Goal: Task Accomplishment & Management: Manage account settings

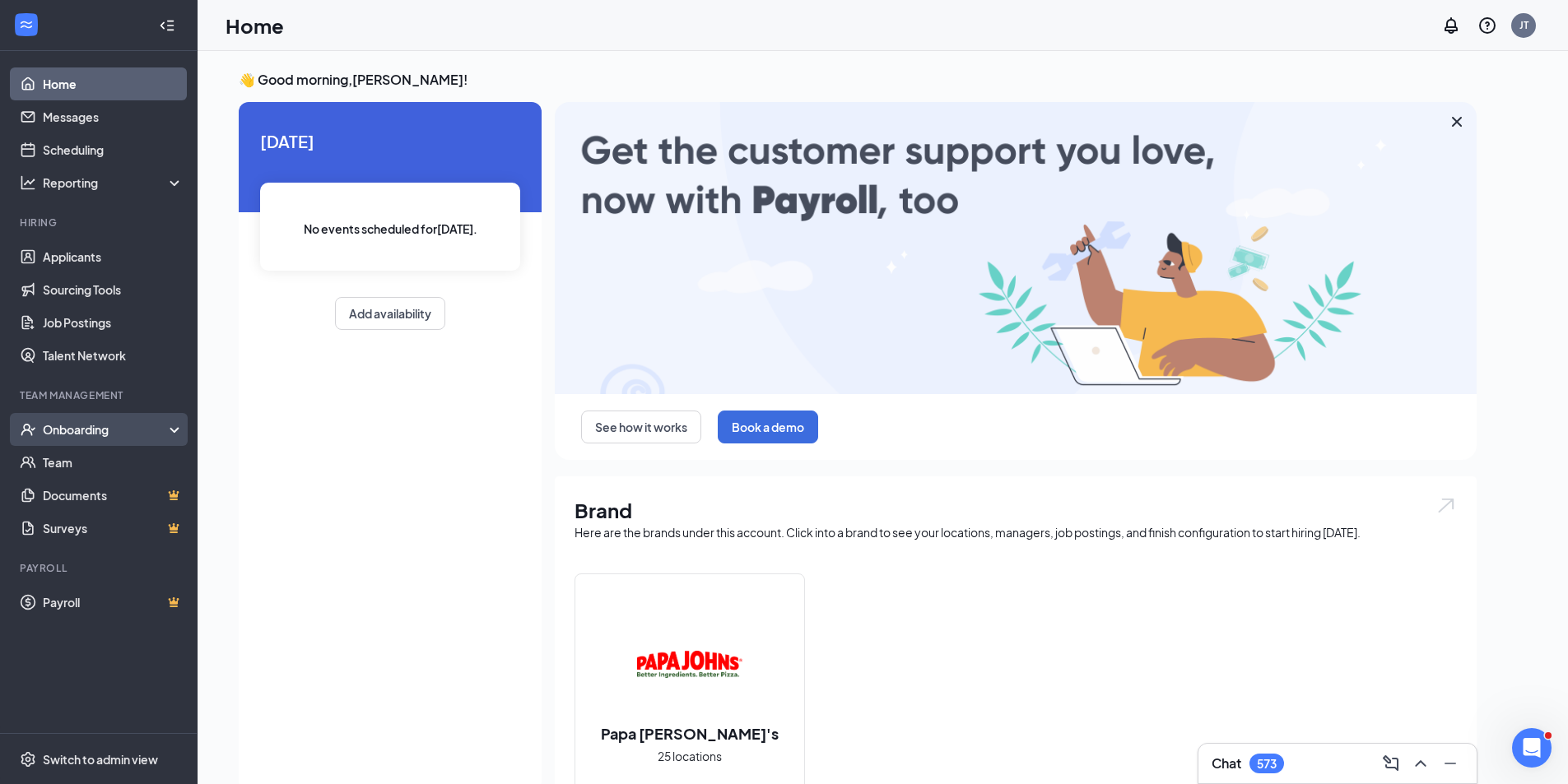
click at [77, 436] on div "Onboarding" at bounding box center [106, 429] width 127 height 17
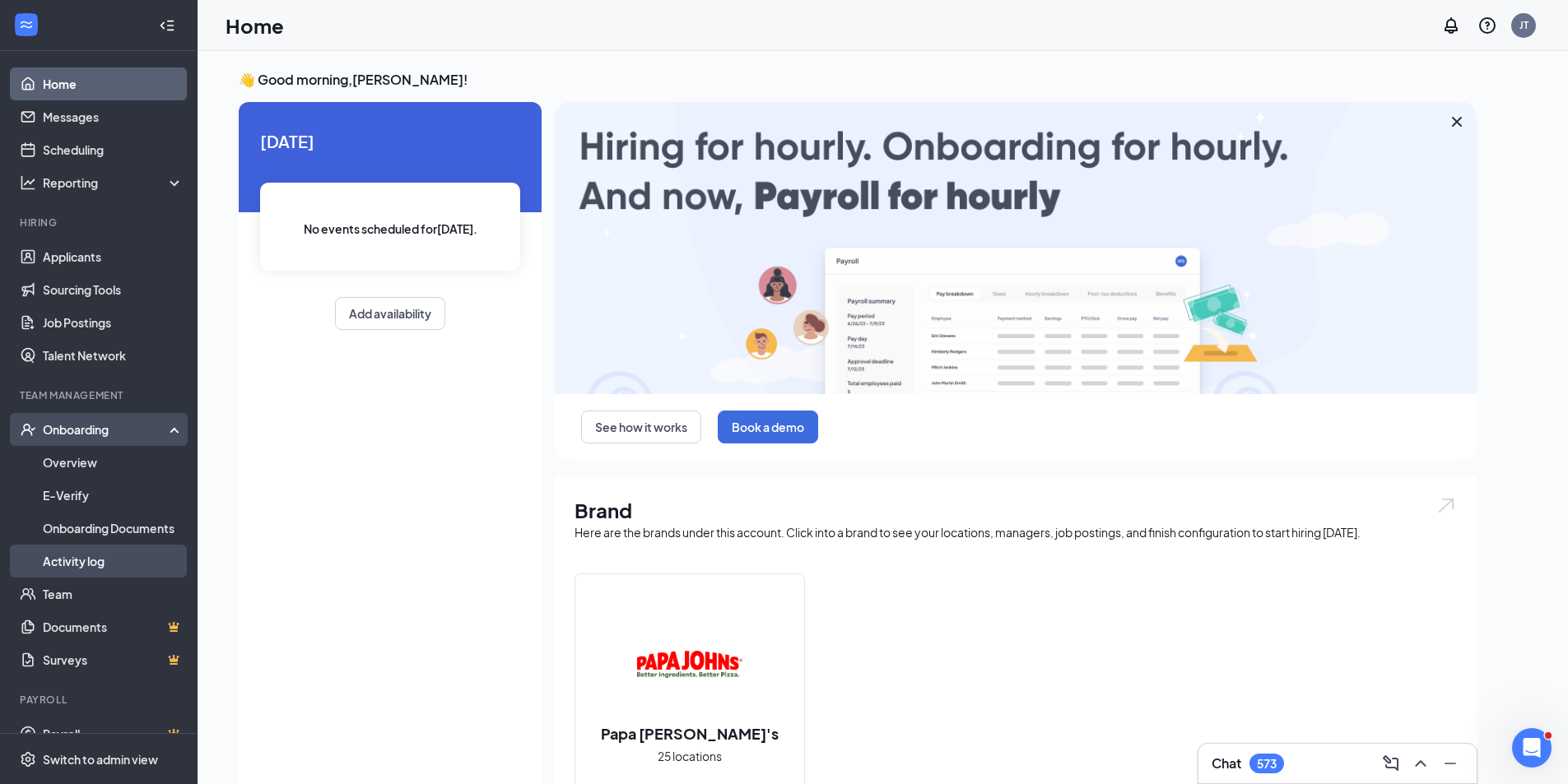
click at [101, 558] on link "Activity log" at bounding box center [112, 560] width 141 height 33
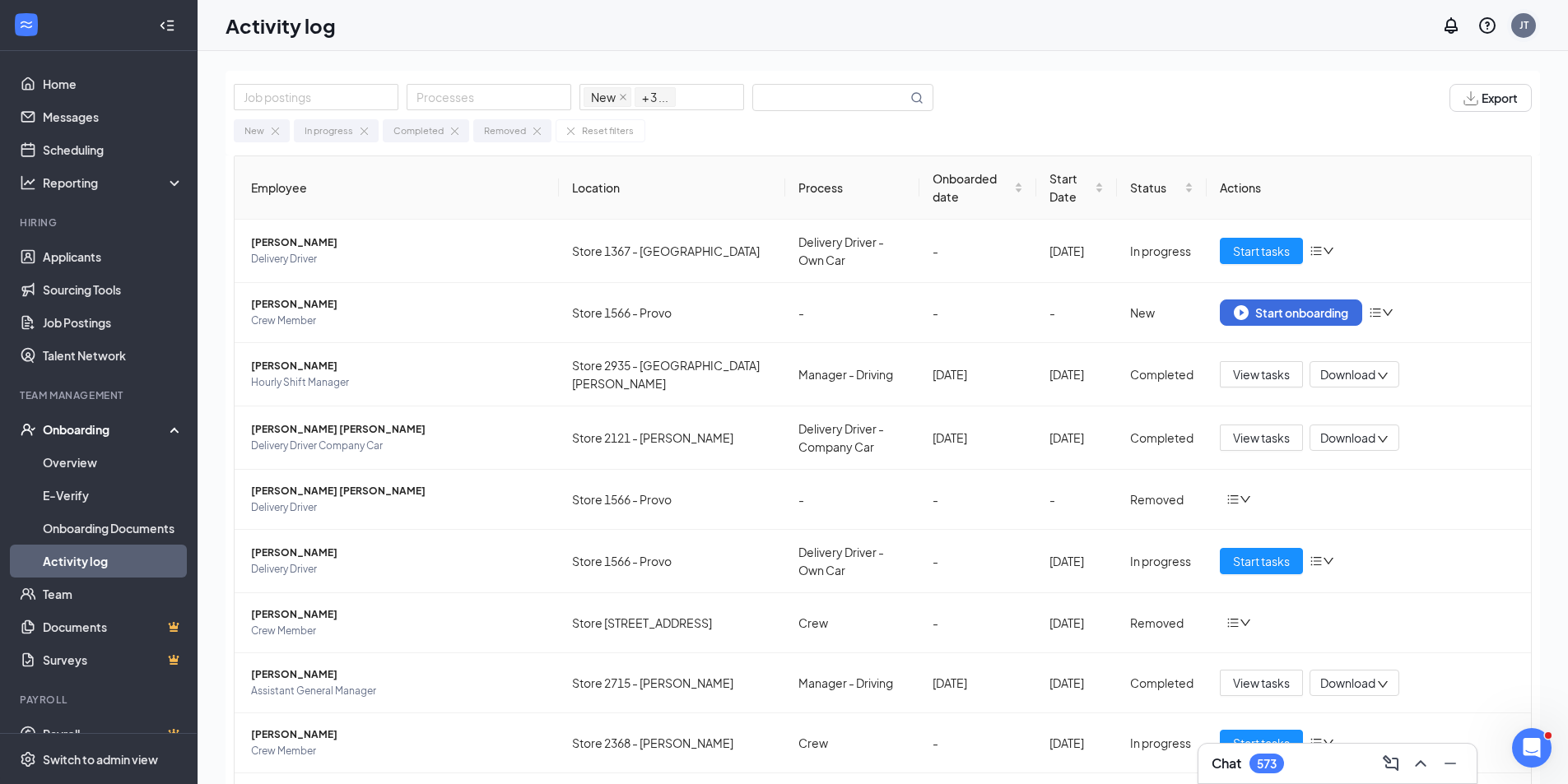
click at [1538, 23] on div "JT" at bounding box center [1523, 25] width 33 height 33
click at [1396, 218] on link "Switch account" at bounding box center [1392, 211] width 82 height 15
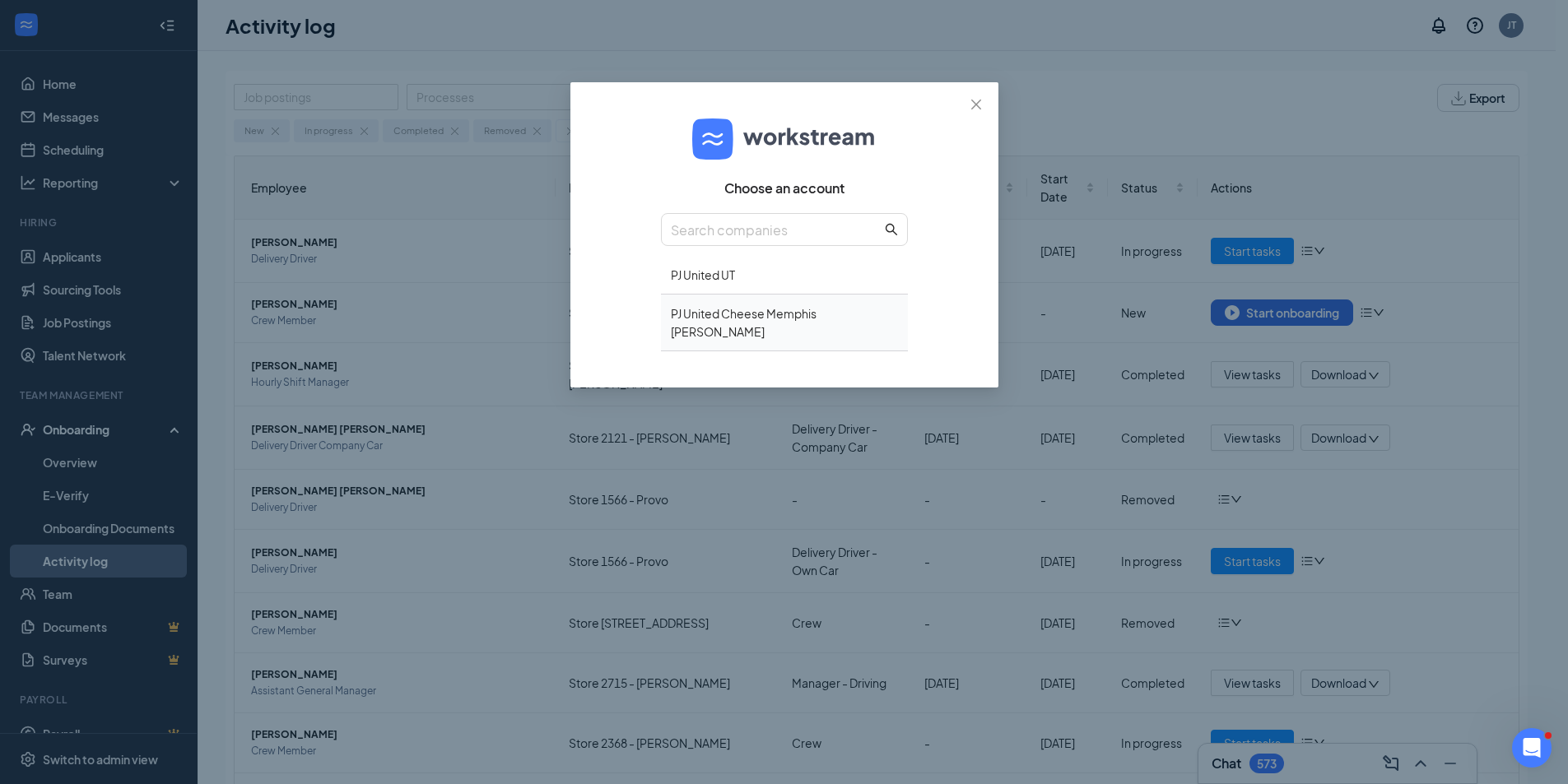
click at [727, 316] on div "PJ United Cheese Memphis [PERSON_NAME]" at bounding box center [784, 323] width 247 height 57
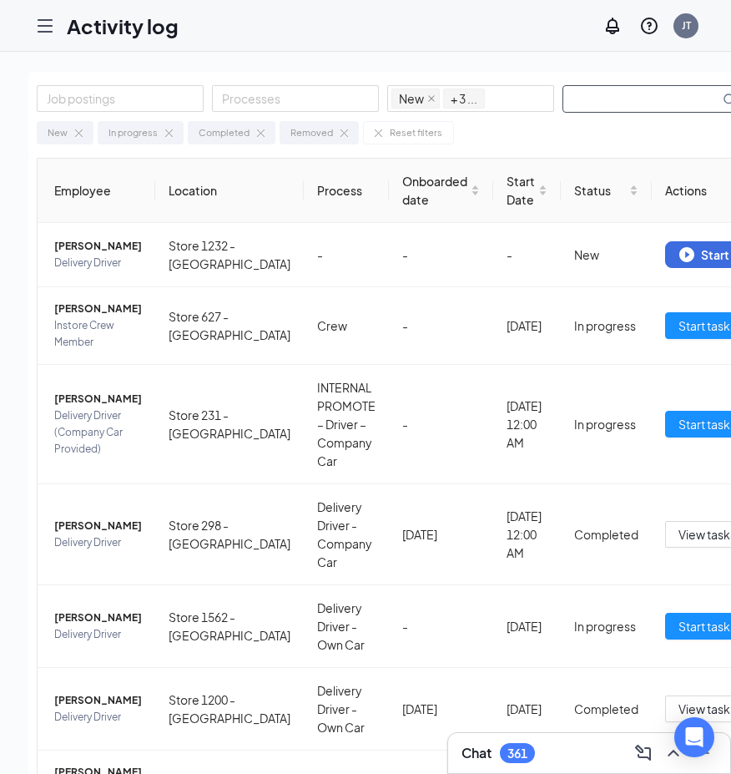
click at [628, 101] on input "text" at bounding box center [641, 99] width 156 height 26
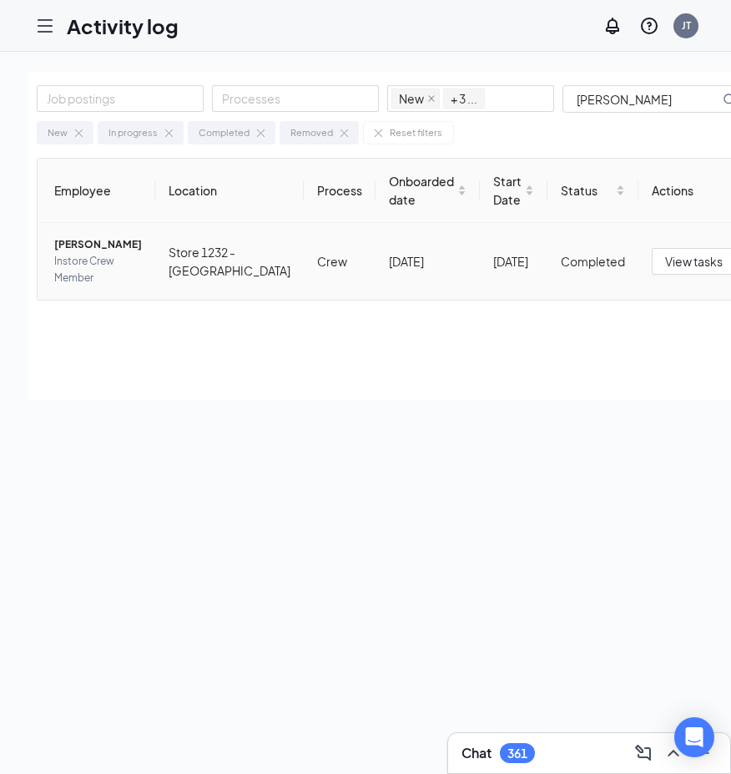
click at [75, 266] on span "Instore Crew Member" at bounding box center [98, 269] width 88 height 33
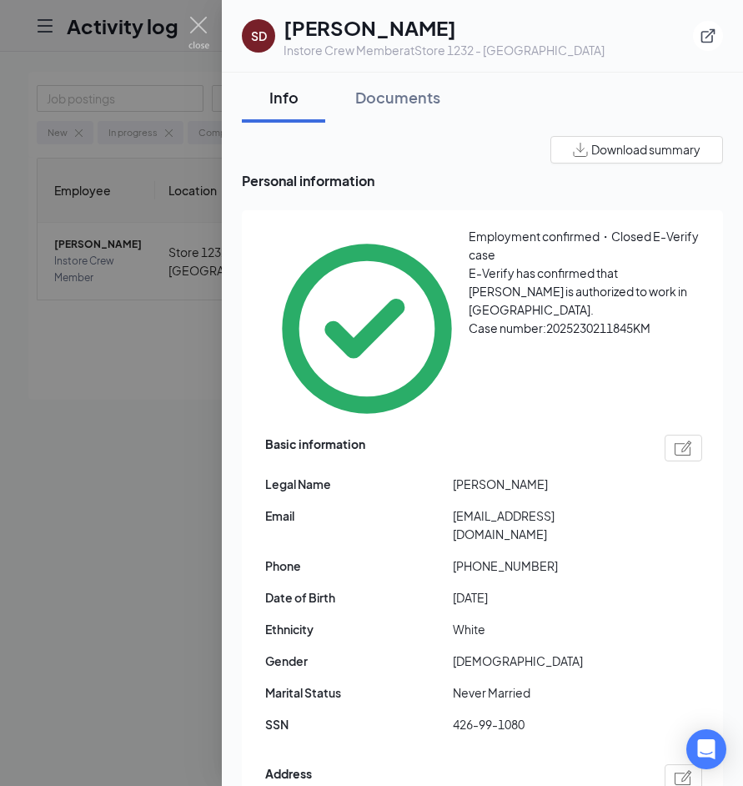
scroll to position [83, 0]
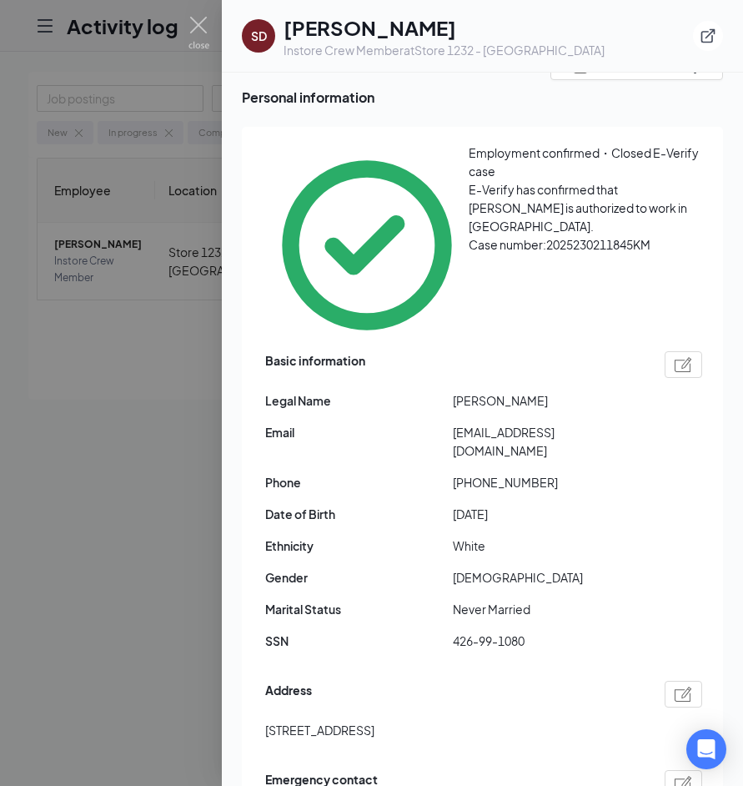
click at [98, 402] on div at bounding box center [371, 393] width 743 height 786
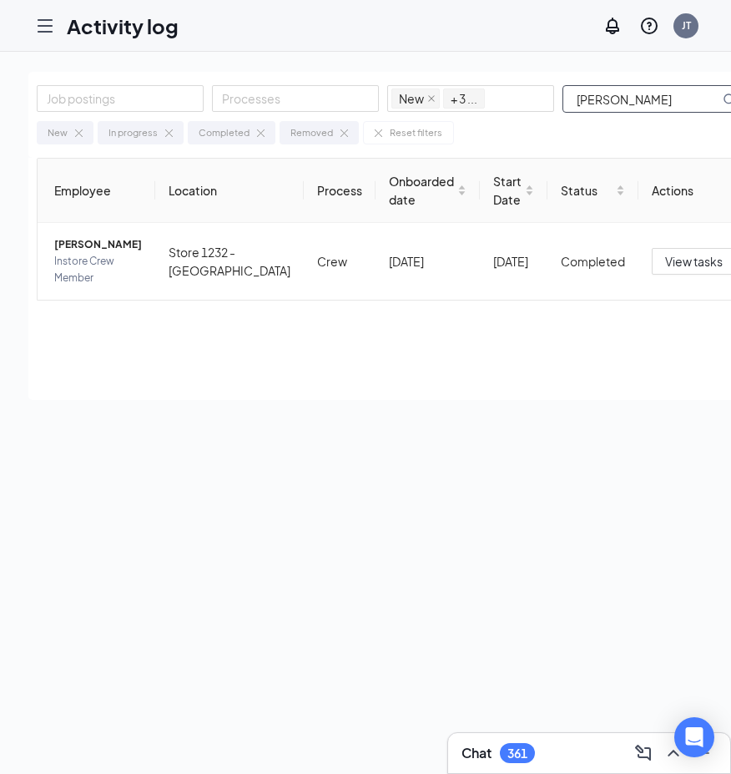
click at [625, 103] on input "[PERSON_NAME]" at bounding box center [641, 99] width 156 height 26
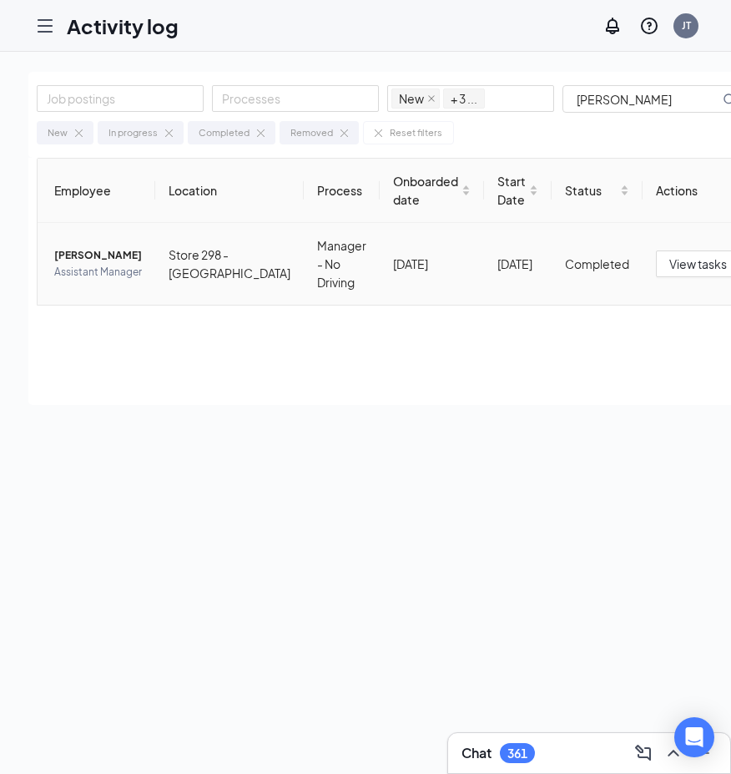
click at [100, 267] on span "Assistant Manager" at bounding box center [98, 272] width 88 height 17
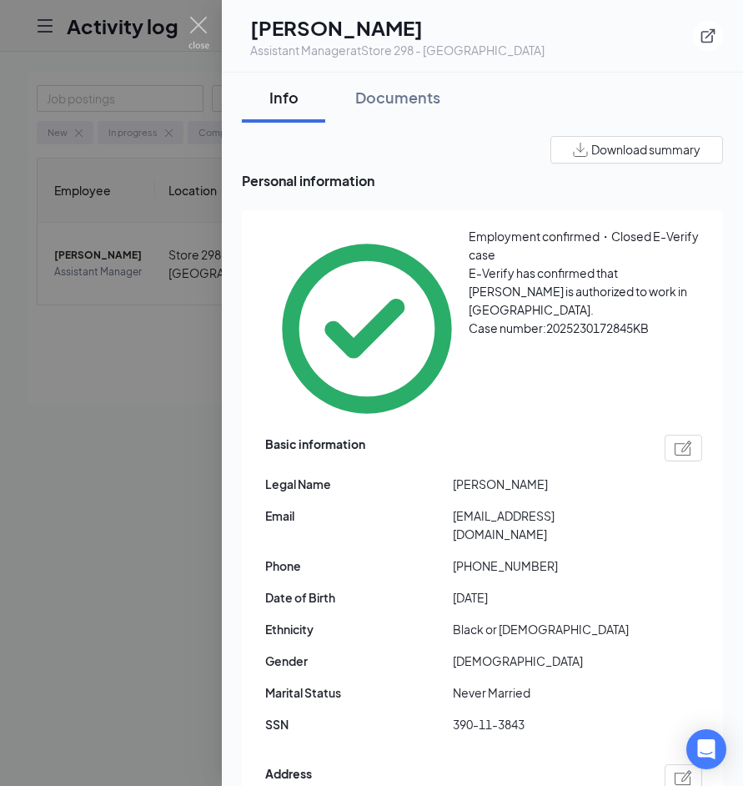
drag, startPoint x: 443, startPoint y: 480, endPoint x: 429, endPoint y: 470, distance: 17.4
click at [443, 588] on span "Date of Birth" at bounding box center [359, 597] width 188 height 18
click at [85, 401] on div at bounding box center [371, 393] width 743 height 786
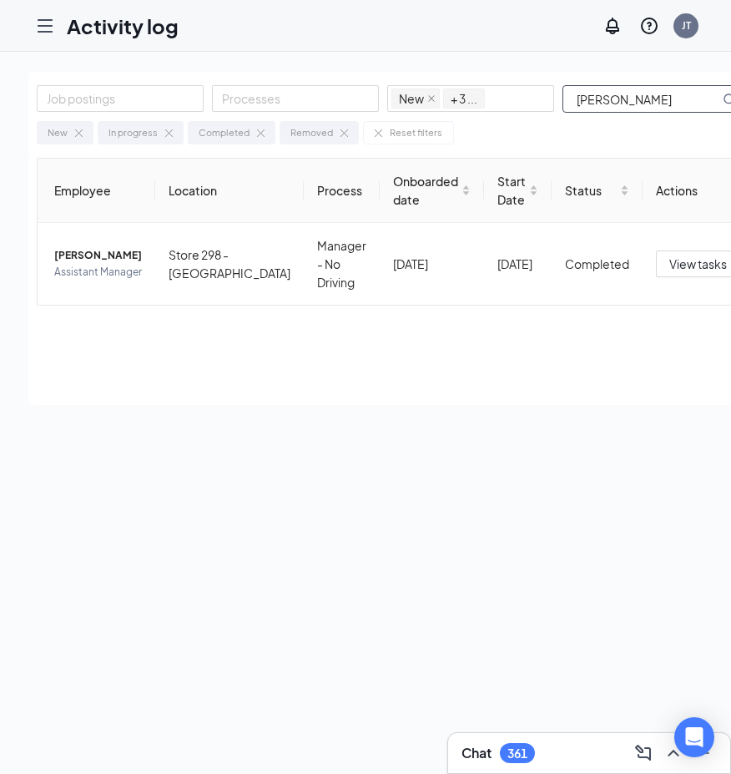
drag, startPoint x: 638, startPoint y: 100, endPoint x: 570, endPoint y: 103, distance: 68.5
click at [570, 103] on input "[PERSON_NAME]" at bounding box center [641, 99] width 156 height 26
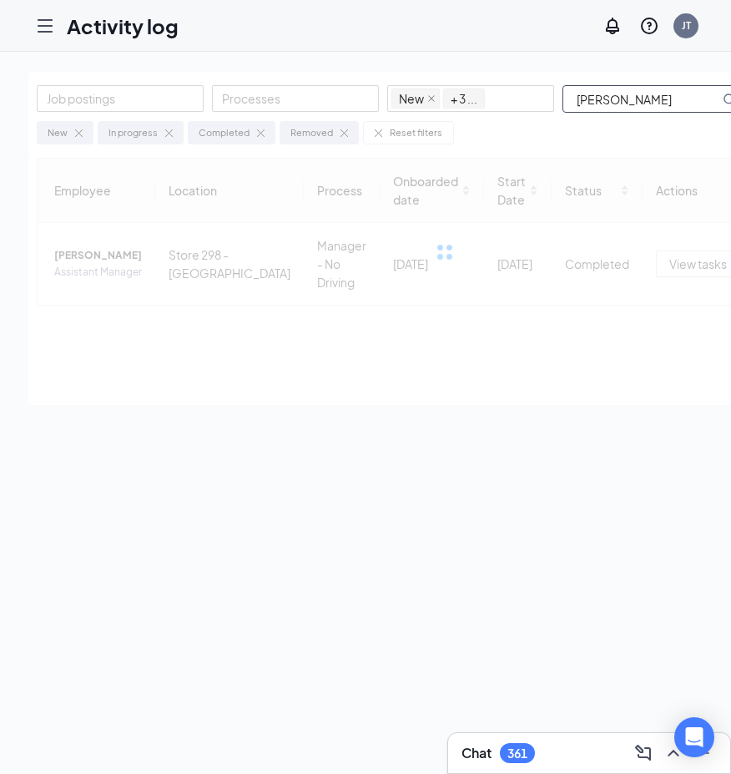
type input "[PERSON_NAME]"
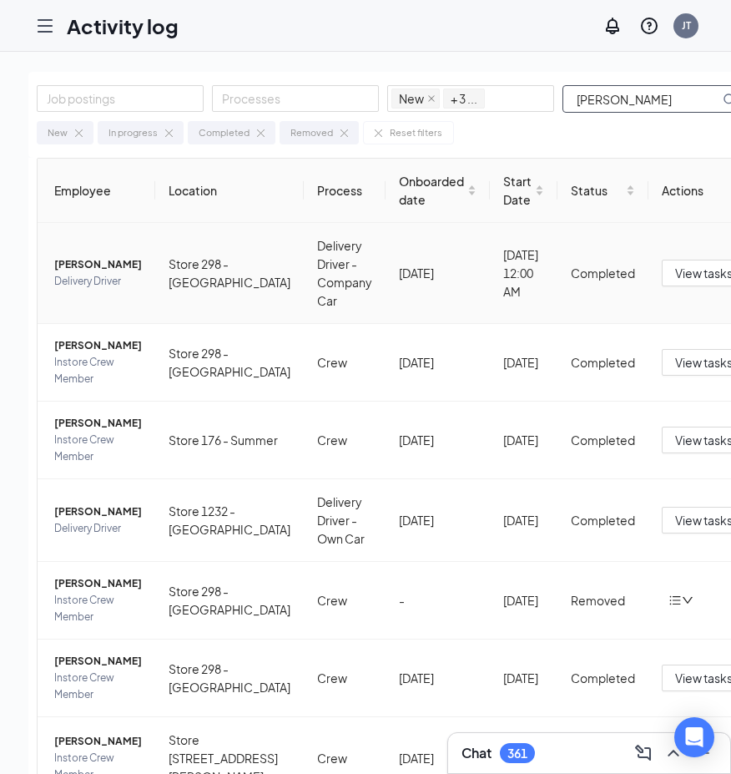
click at [106, 262] on span "[PERSON_NAME]" at bounding box center [98, 264] width 88 height 17
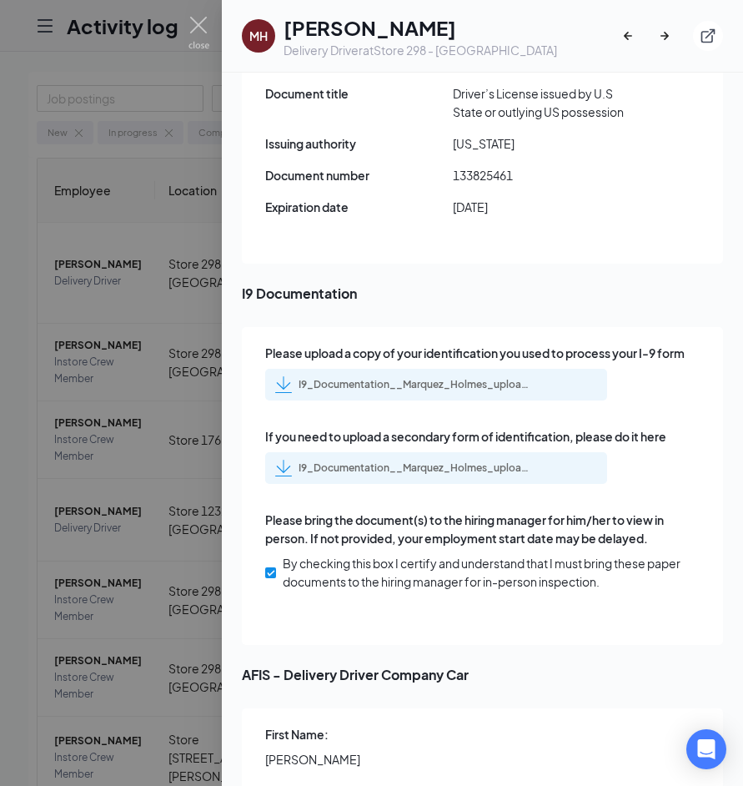
scroll to position [2670, 0]
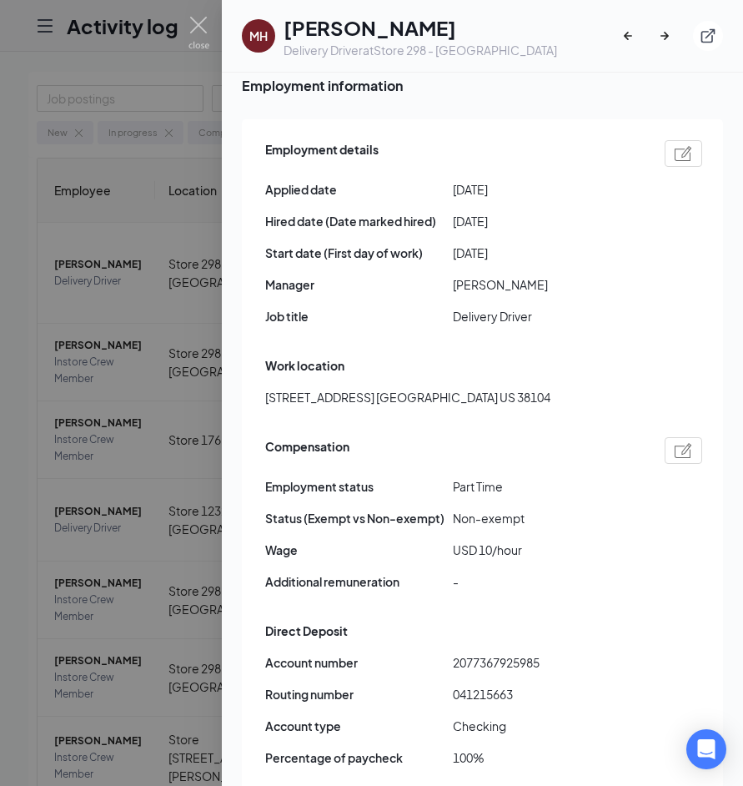
scroll to position [1085, 0]
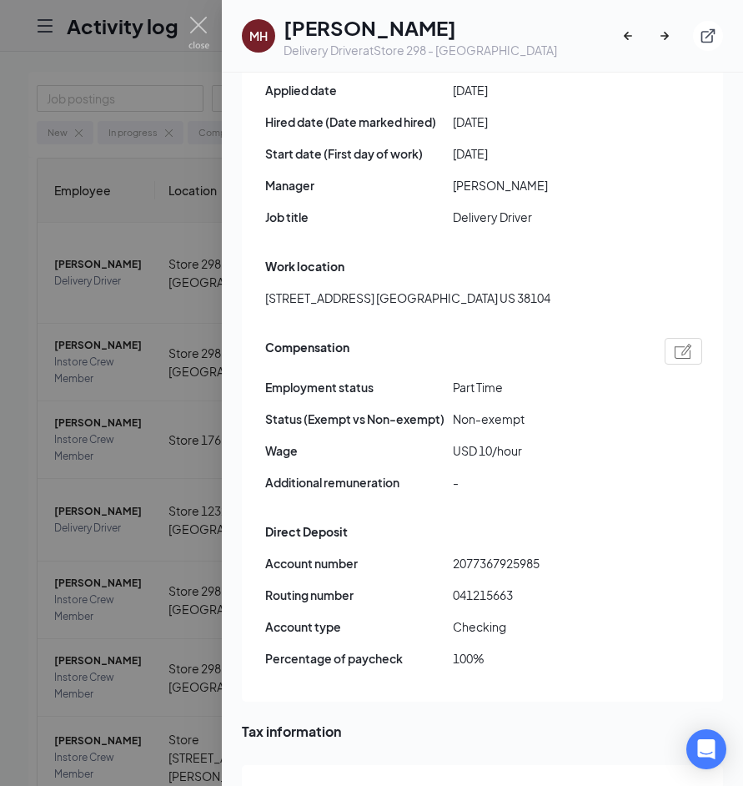
click at [139, 440] on div at bounding box center [371, 393] width 743 height 786
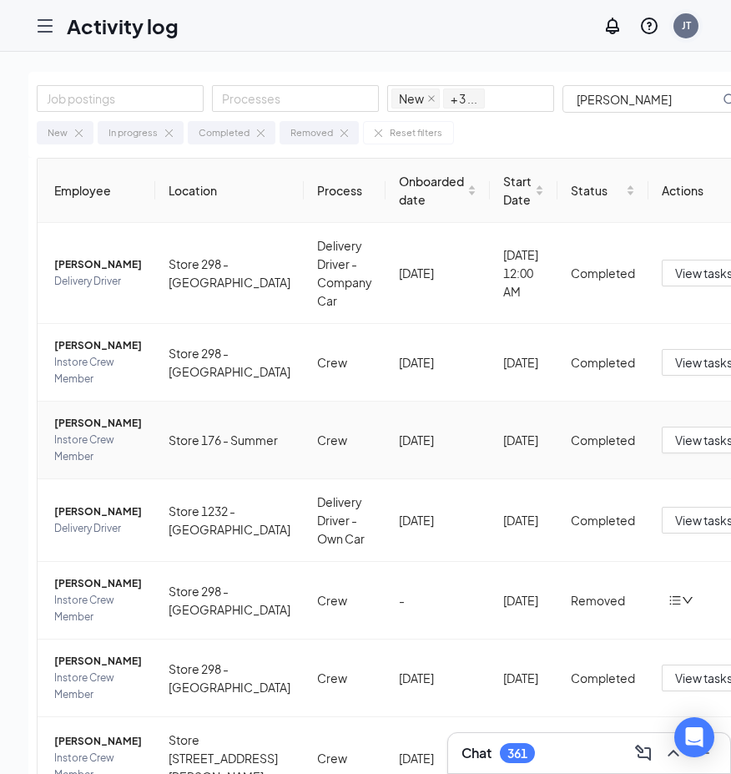
click at [698, 27] on div "JT" at bounding box center [685, 25] width 25 height 25
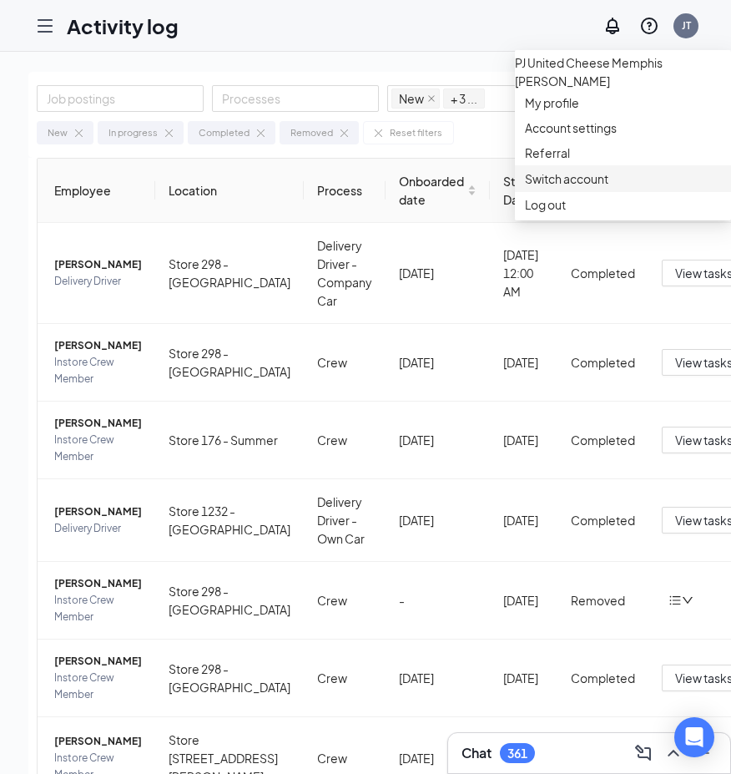
click at [608, 186] on link "Switch account" at bounding box center [566, 178] width 83 height 15
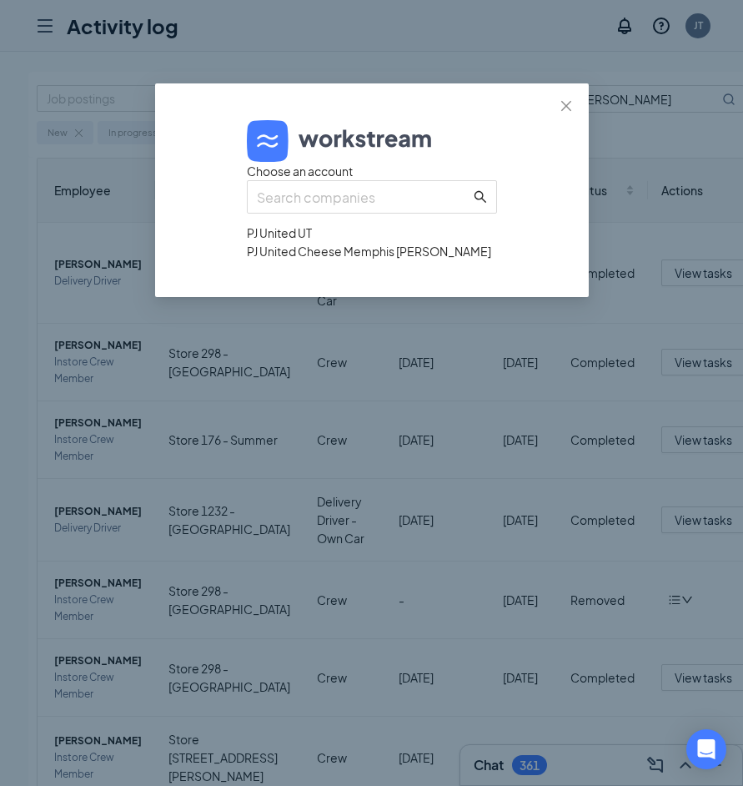
click at [277, 242] on div "PJ United UT" at bounding box center [372, 233] width 250 height 18
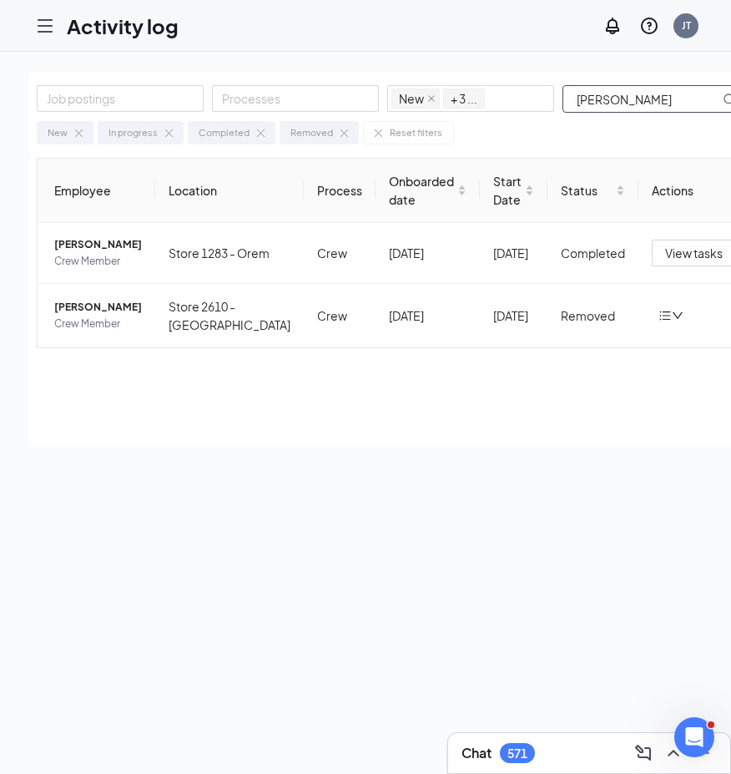
click at [612, 106] on input "[PERSON_NAME]" at bounding box center [641, 99] width 156 height 26
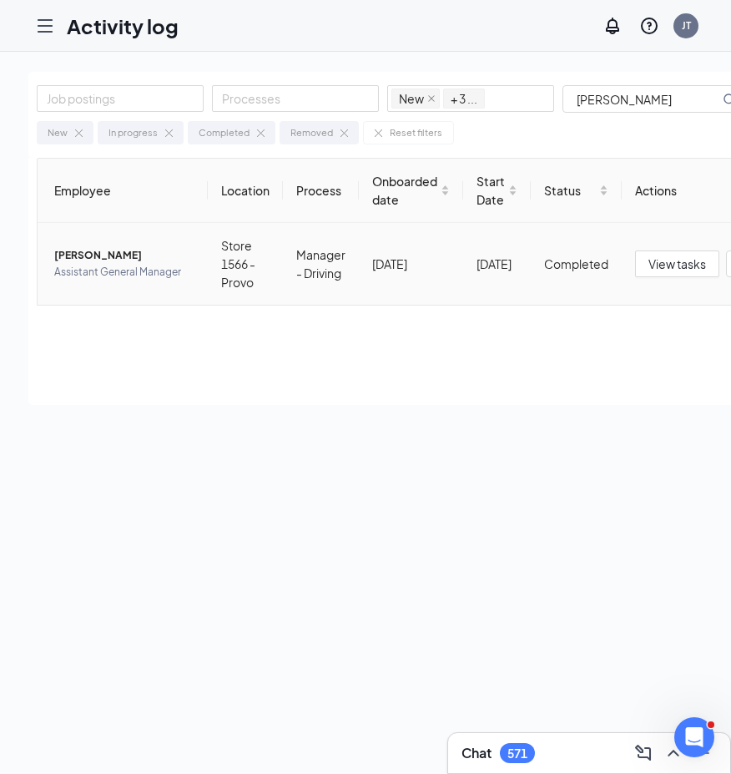
click at [123, 253] on span "Wade M Gomm" at bounding box center [124, 255] width 140 height 17
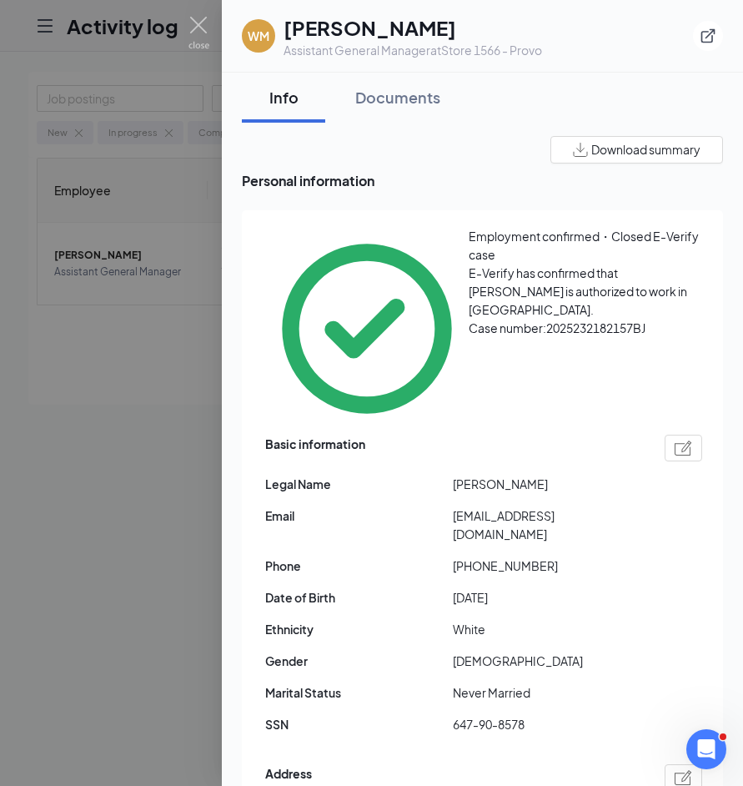
click at [392, 507] on span "Email" at bounding box center [359, 516] width 188 height 18
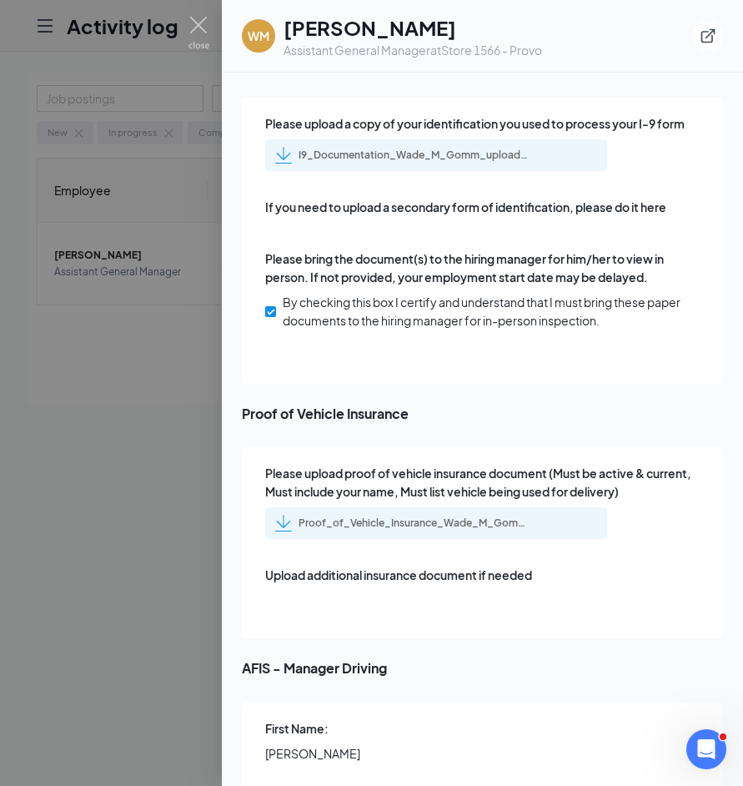
scroll to position [2754, 0]
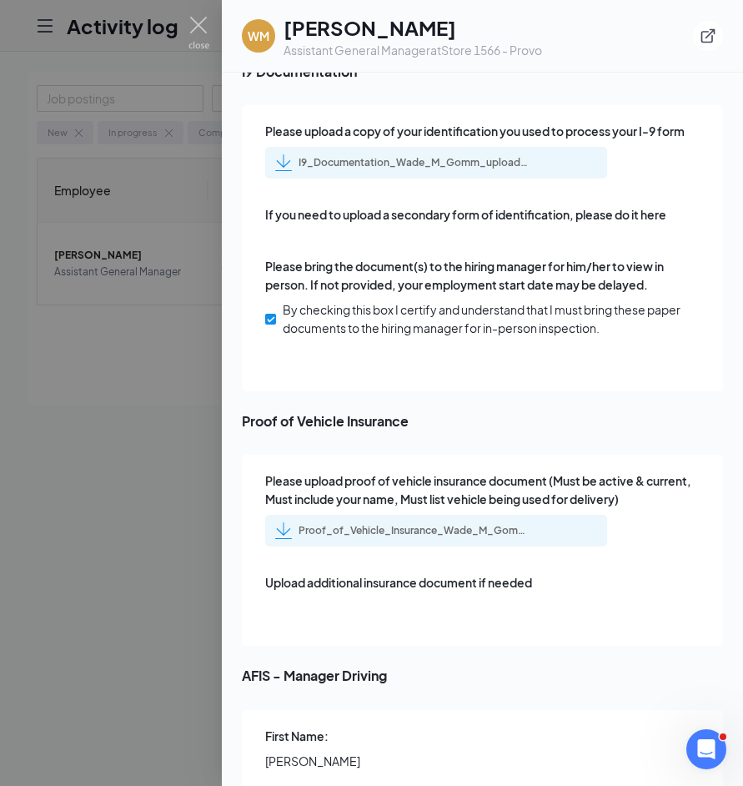
click at [386, 524] on div "Proof_of_Vehicle_Insurance_Wade_M_Gomm_uploadedfile_20250819.pdf.pdf" at bounding box center [416, 530] width 234 height 13
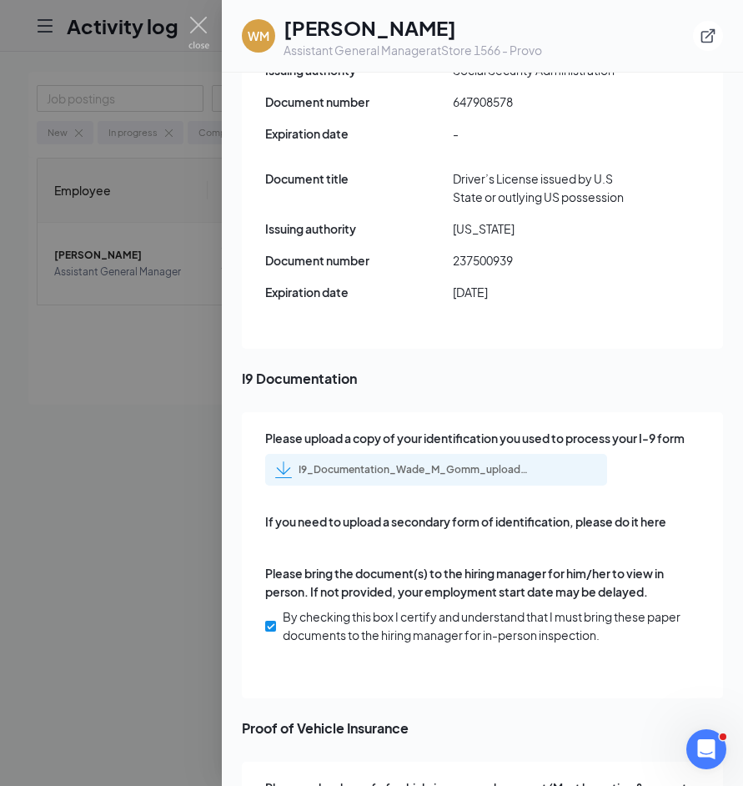
scroll to position [2420, 0]
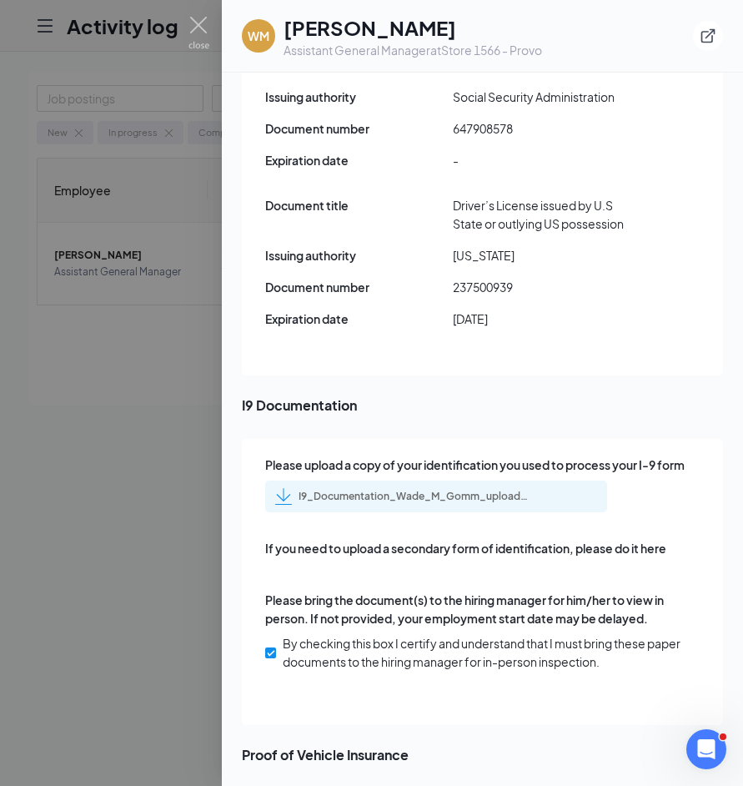
click at [400, 490] on div "I9_Documentation_Wade_M_Gomm_uploadedfile_20250819.pdf.pdf" at bounding box center [416, 496] width 234 height 13
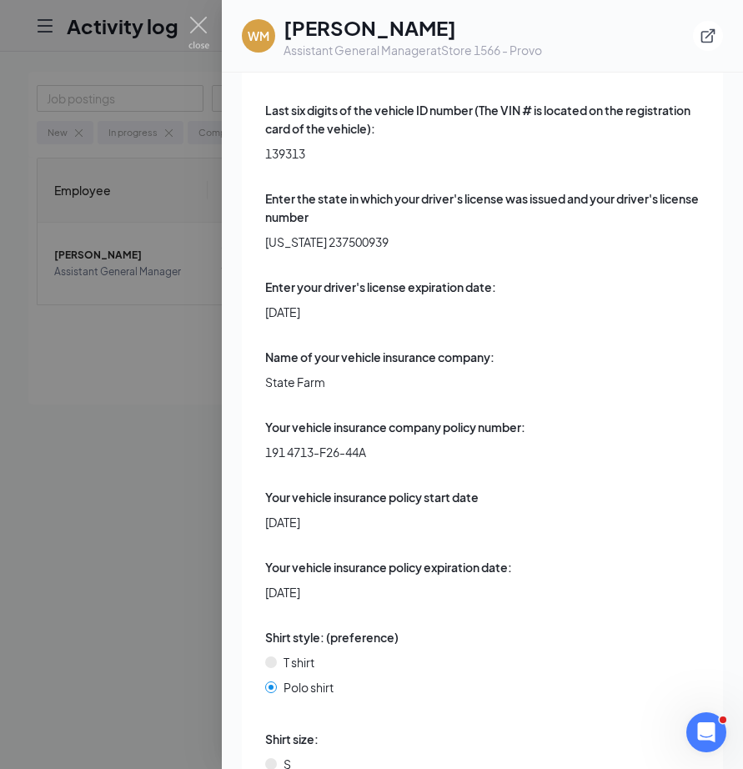
scroll to position [5674, 0]
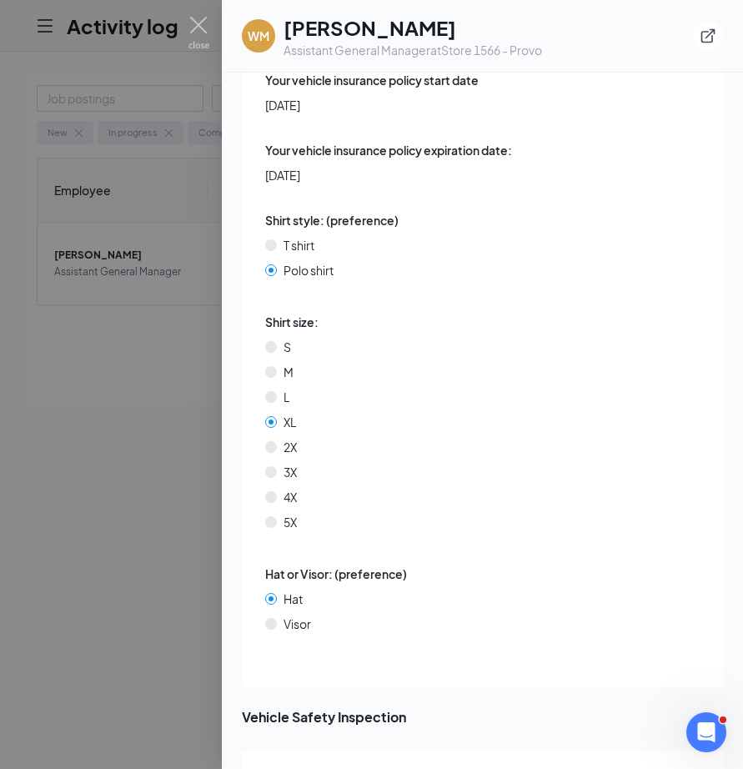
click at [87, 455] on div at bounding box center [371, 384] width 743 height 769
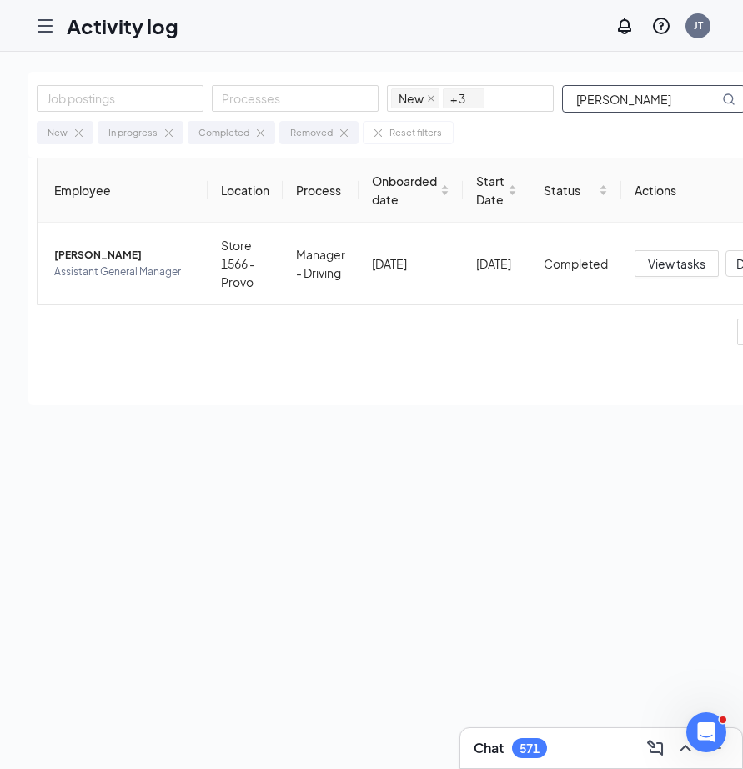
click at [628, 115] on div "New In progress Completed Removed Reset filters" at bounding box center [434, 128] width 794 height 31
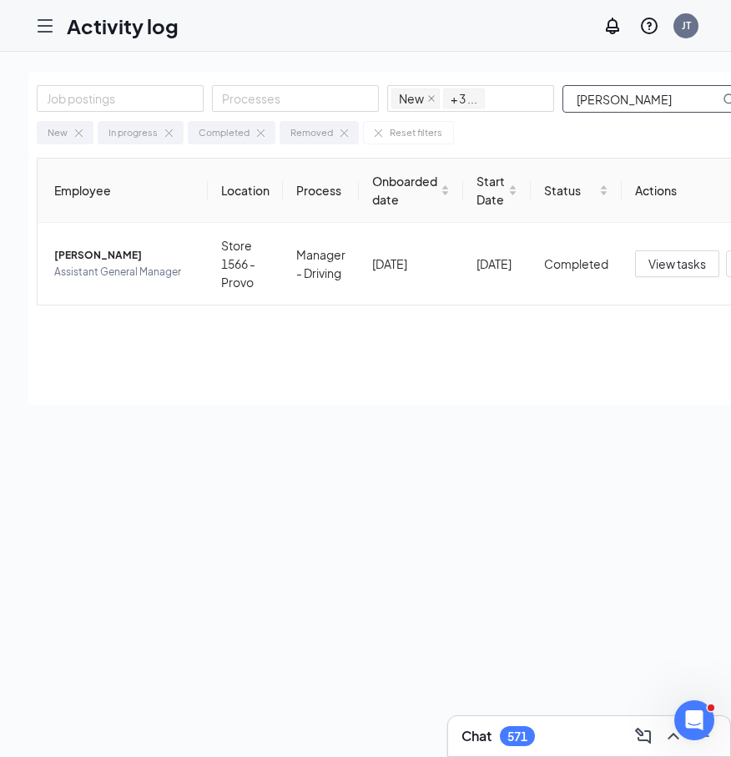
click at [628, 92] on input "gomm" at bounding box center [641, 99] width 156 height 26
click at [627, 91] on input "gomm" at bounding box center [641, 99] width 156 height 26
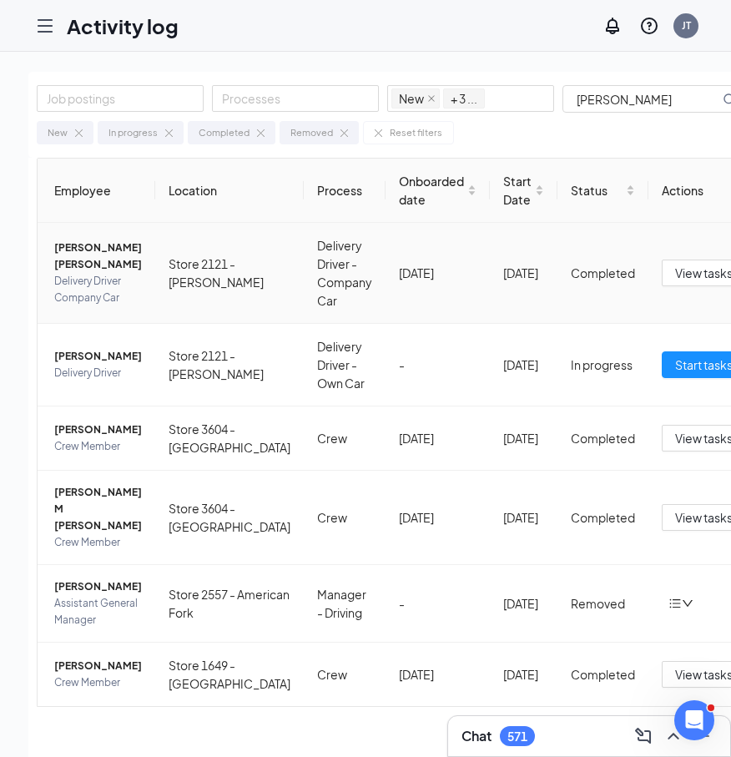
click at [104, 257] on span "Alexis Ge Eaton" at bounding box center [98, 255] width 88 height 33
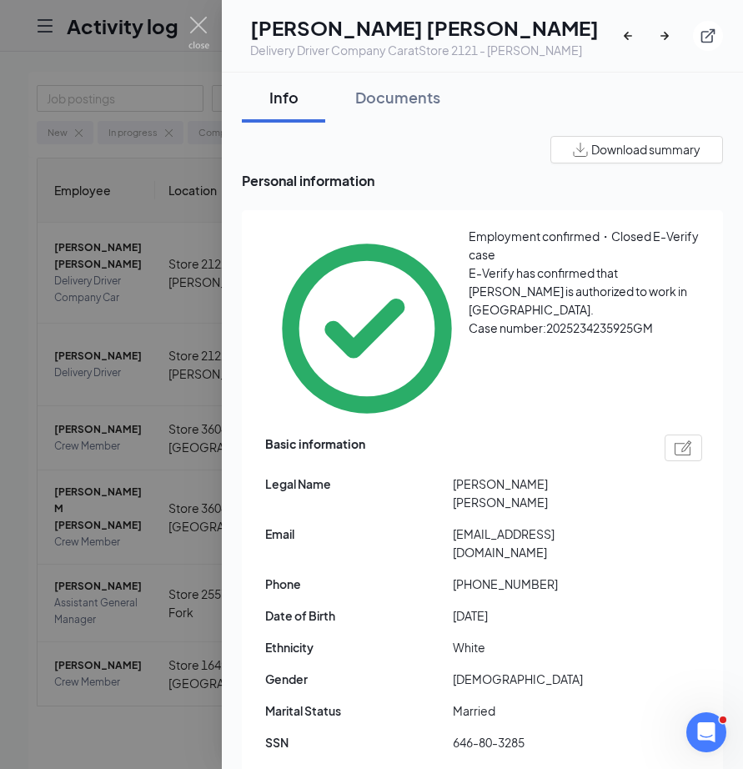
click at [144, 214] on div at bounding box center [371, 384] width 743 height 769
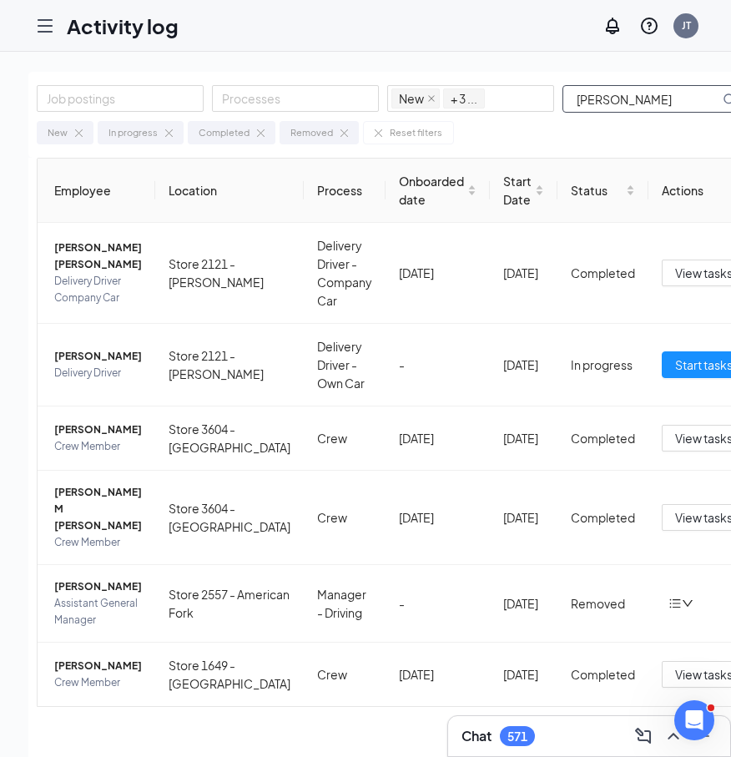
click at [643, 93] on input "eaton" at bounding box center [641, 99] width 156 height 26
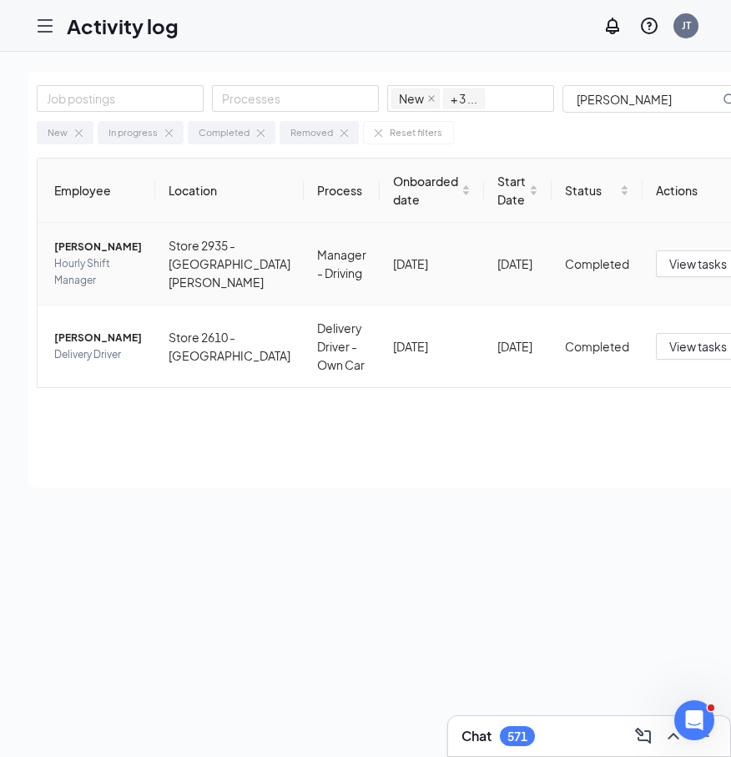
click at [57, 255] on span "Katherine Harris" at bounding box center [98, 247] width 88 height 17
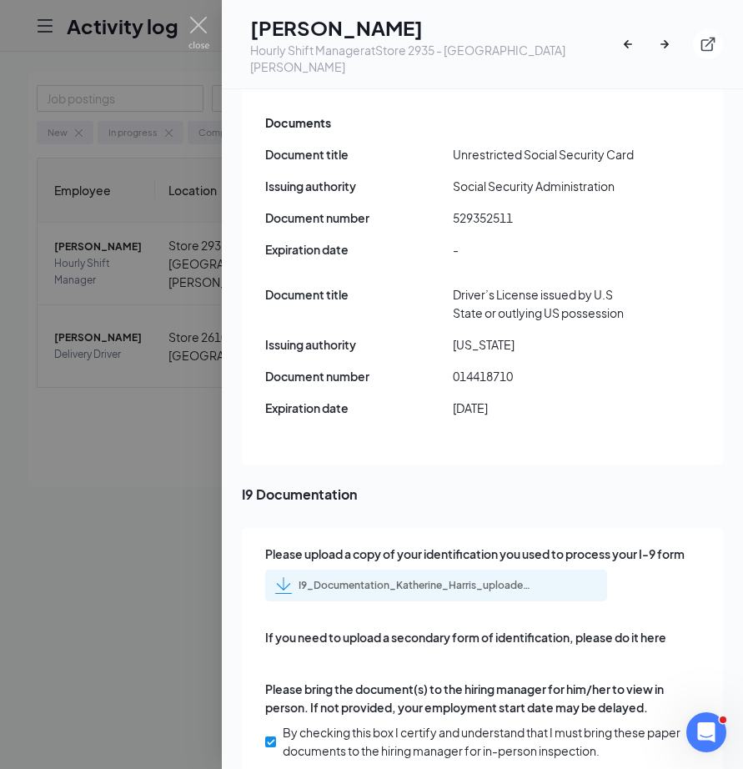
scroll to position [2587, 0]
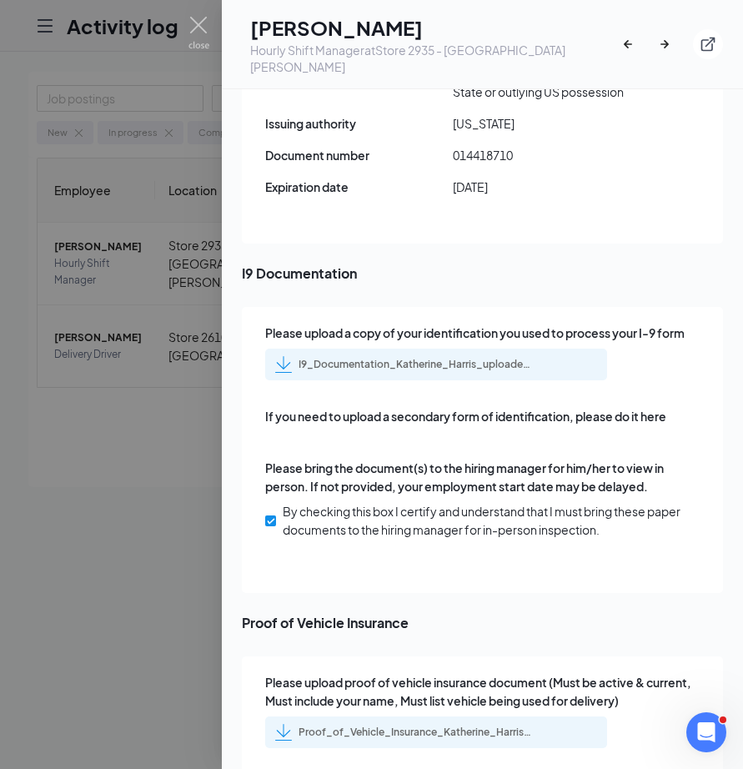
click at [403, 726] on div "Proof_of_Vehicle_Insurance_Katherine_Harris_uploadedfile_20250822.pdf.pdf" at bounding box center [416, 732] width 234 height 13
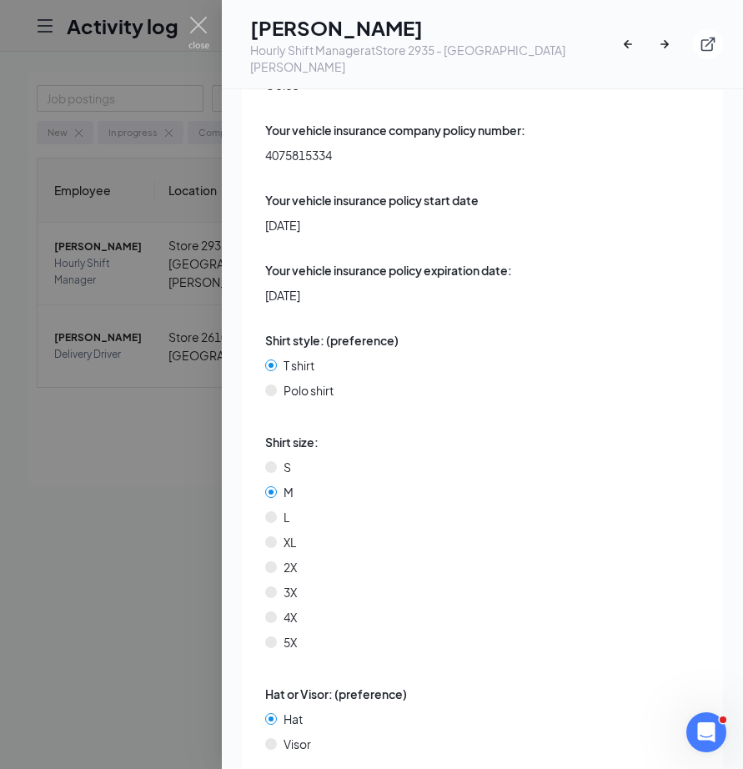
scroll to position [5702, 0]
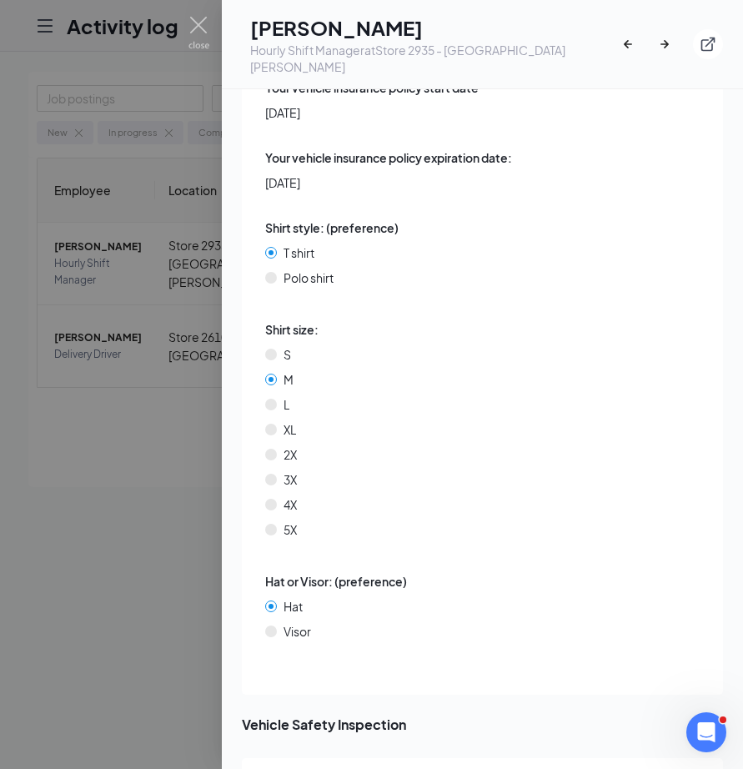
click at [53, 437] on div at bounding box center [371, 384] width 743 height 769
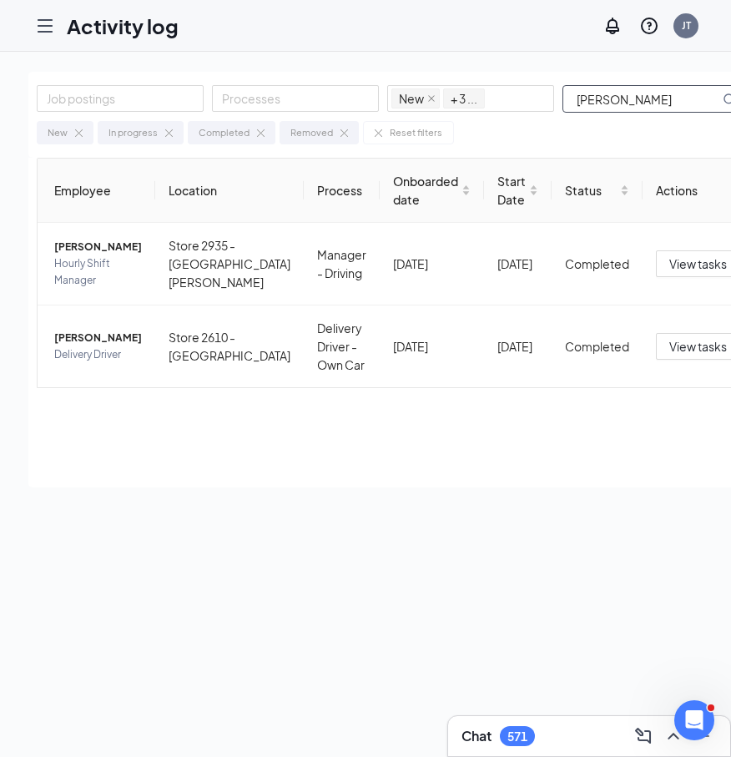
click at [612, 95] on input "katherine" at bounding box center [641, 99] width 156 height 26
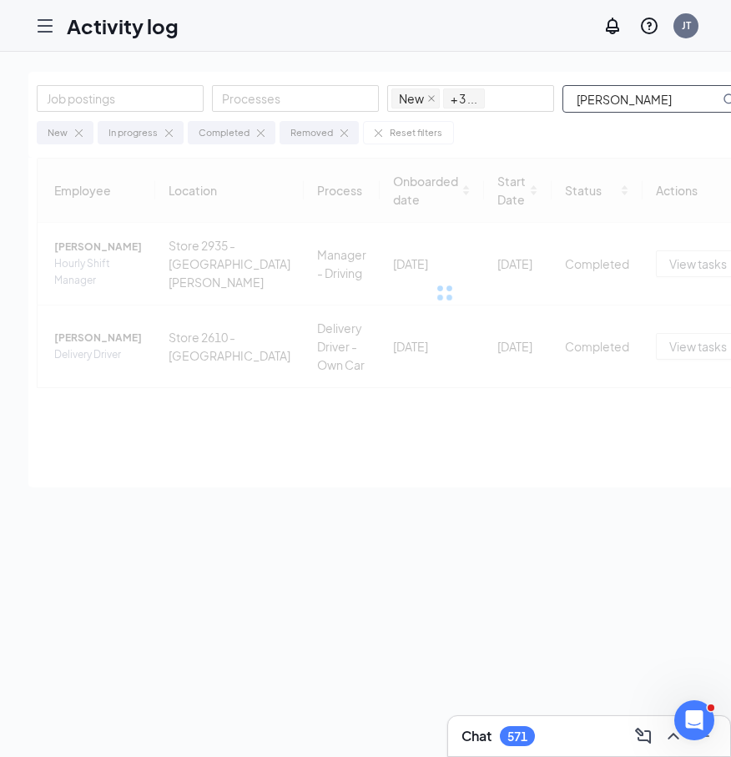
type input "EATON"
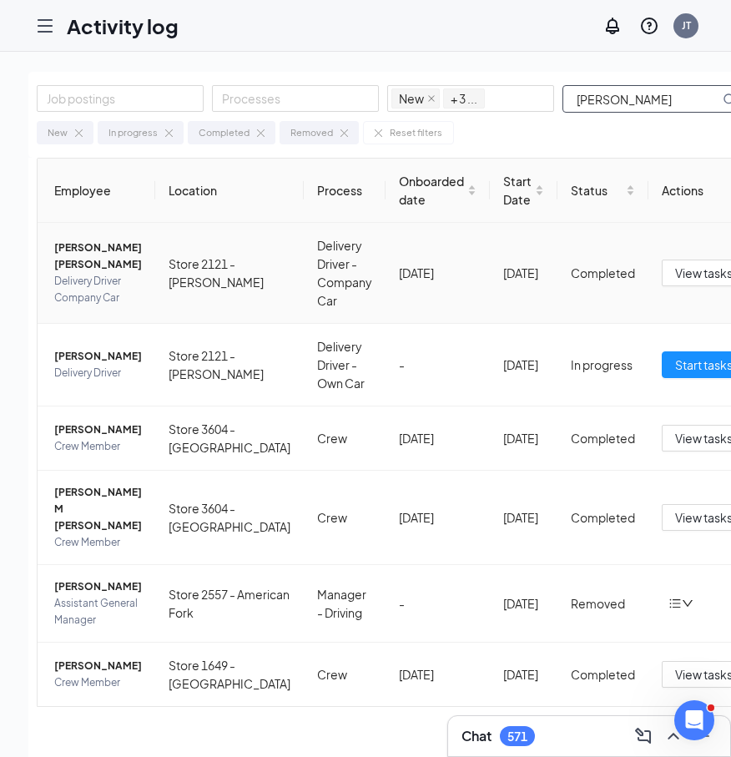
click at [111, 252] on span "Alexis Ge Eaton" at bounding box center [98, 255] width 88 height 33
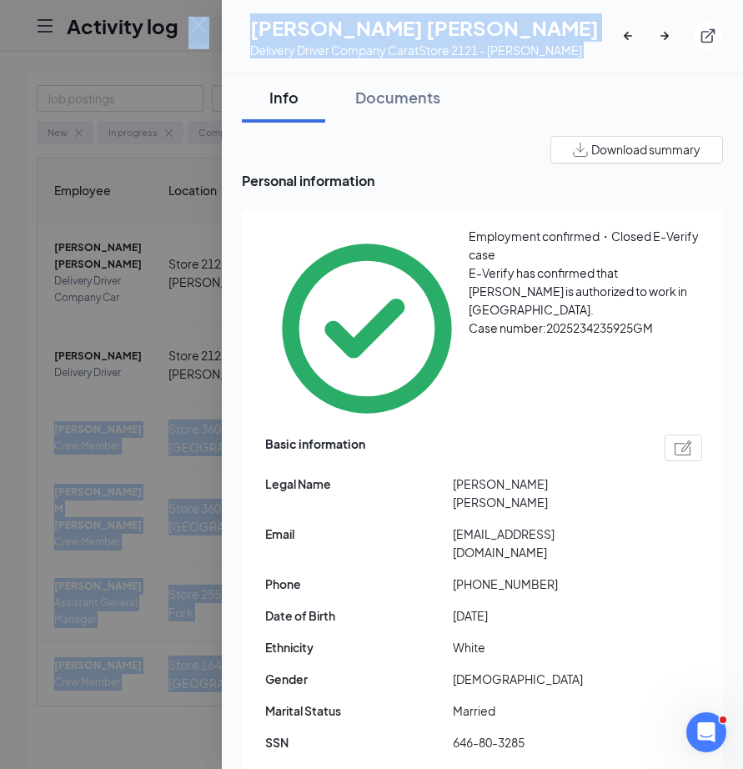
click at [743, 329] on html "Activity log JT Chat 571 Job postings Processes New In progress Completed Remov…" at bounding box center [371, 384] width 743 height 769
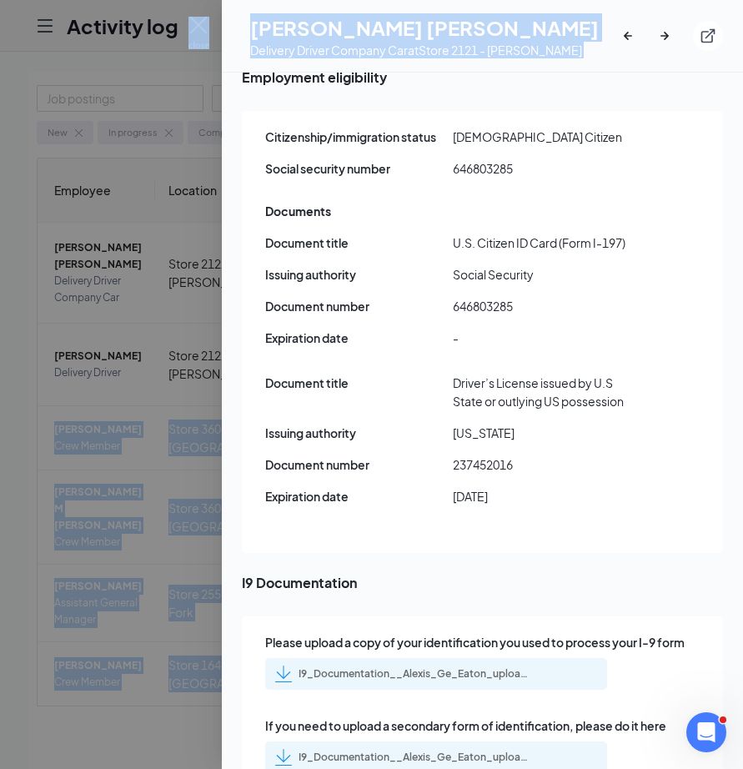
scroll to position [4450, 0]
